Goal: Information Seeking & Learning: Learn about a topic

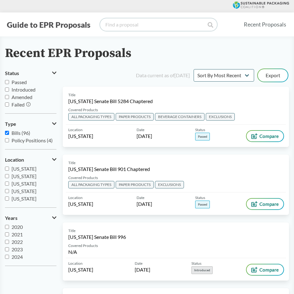
drag, startPoint x: 126, startPoint y: 23, endPoint x: 129, endPoint y: 26, distance: 4.1
click at [127, 23] on input "search" at bounding box center [158, 24] width 117 height 12
type input "hb22-1355"
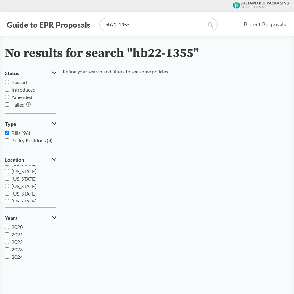
scroll to position [94, 0]
click at [8, 195] on input "[US_STATE]" at bounding box center [7, 195] width 4 height 4
checkbox input "true"
drag, startPoint x: 191, startPoint y: 25, endPoint x: 0, endPoint y: 5, distance: 192.5
click at [0, 5] on html "Guide to EPR Proposals hb22-1355 Recent Proposals No results for search "hb22-1…" at bounding box center [147, 201] width 294 height 403
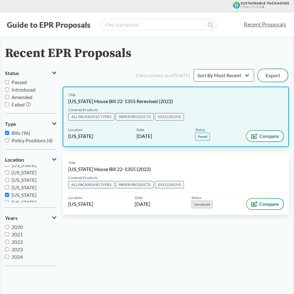
click at [127, 104] on span "[US_STATE] House Bill 22-1355 Rerevised (2022)" at bounding box center [120, 101] width 105 height 7
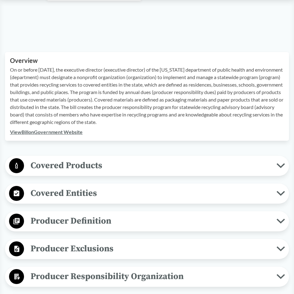
scroll to position [187, 0]
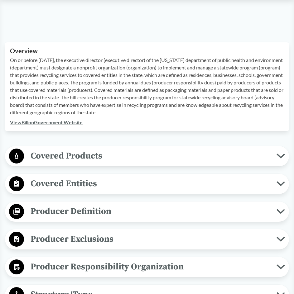
click at [148, 185] on span "Covered Entities" at bounding box center [150, 184] width 253 height 14
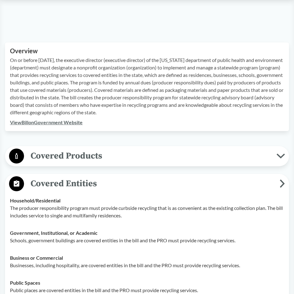
click at [148, 185] on span "Covered Entities" at bounding box center [152, 184] width 256 height 14
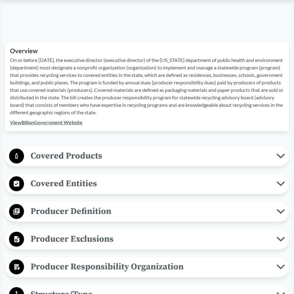
click at [119, 158] on span "Covered Products" at bounding box center [150, 156] width 253 height 14
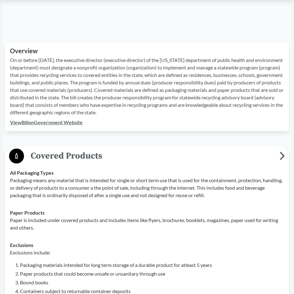
click at [119, 158] on span "Covered Products" at bounding box center [152, 156] width 256 height 14
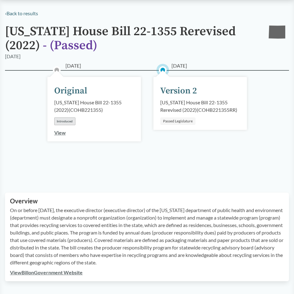
scroll to position [31, 0]
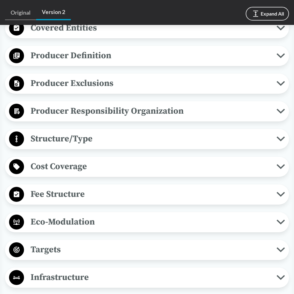
click at [107, 227] on span "Eco-Modulation" at bounding box center [150, 222] width 253 height 14
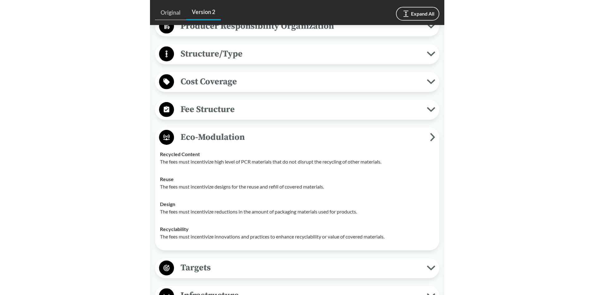
scroll to position [437, 0]
